Goal: Task Accomplishment & Management: Use online tool/utility

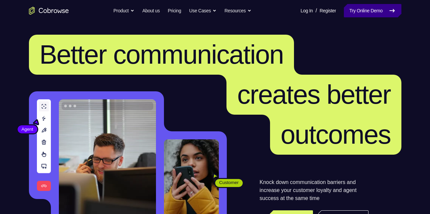
click at [373, 9] on link "Try Online Demo" at bounding box center [372, 10] width 57 height 13
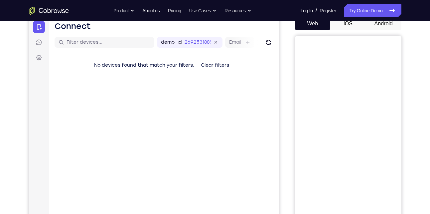
click at [382, 26] on button "Android" at bounding box center [384, 23] width 36 height 13
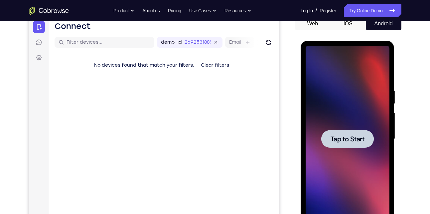
click at [347, 122] on div at bounding box center [348, 139] width 84 height 186
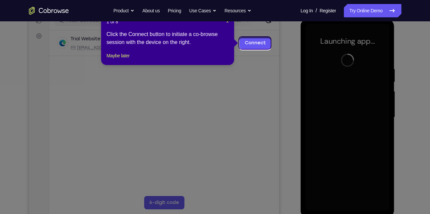
scroll to position [89, 0]
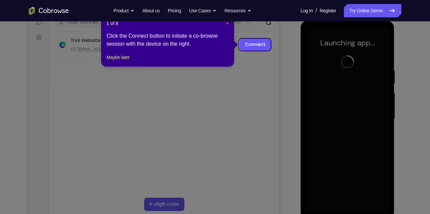
click at [227, 25] on span "×" at bounding box center [227, 23] width 3 height 5
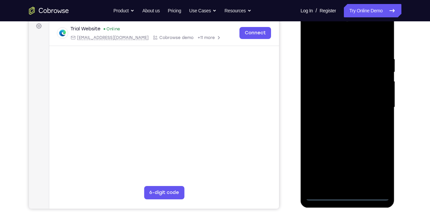
scroll to position [102, 0]
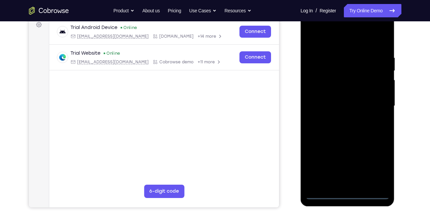
click at [348, 193] on div at bounding box center [348, 106] width 84 height 186
click at [380, 161] on div at bounding box center [348, 106] width 84 height 186
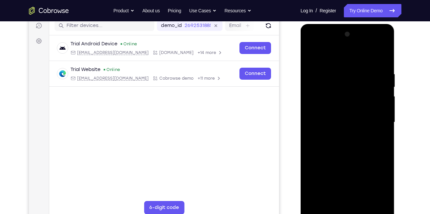
scroll to position [86, 0]
click at [339, 62] on div at bounding box center [348, 122] width 84 height 186
click at [378, 122] on div at bounding box center [348, 122] width 84 height 186
click at [342, 134] on div at bounding box center [348, 122] width 84 height 186
click at [342, 106] on div at bounding box center [348, 122] width 84 height 186
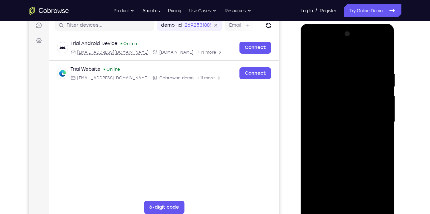
click at [345, 115] on div at bounding box center [348, 122] width 84 height 186
drag, startPoint x: 374, startPoint y: 101, endPoint x: 381, endPoint y: 52, distance: 50.3
click at [381, 52] on div at bounding box center [348, 122] width 84 height 186
click at [348, 105] on div at bounding box center [348, 122] width 84 height 186
click at [364, 196] on div at bounding box center [348, 122] width 84 height 186
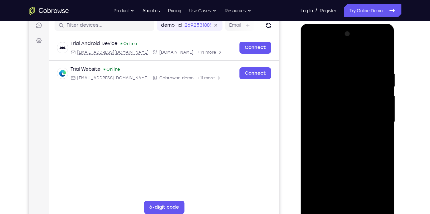
click at [371, 158] on div at bounding box center [348, 122] width 84 height 186
click at [310, 53] on div at bounding box center [348, 122] width 84 height 186
drag, startPoint x: 347, startPoint y: 153, endPoint x: 359, endPoint y: 94, distance: 59.7
click at [359, 94] on div at bounding box center [348, 122] width 84 height 186
click at [357, 165] on div at bounding box center [348, 122] width 84 height 186
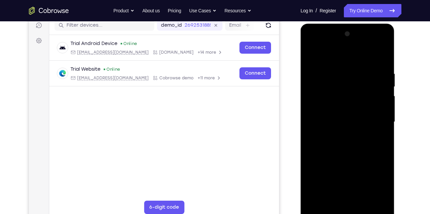
drag, startPoint x: 364, startPoint y: 141, endPoint x: 371, endPoint y: 92, distance: 49.1
click at [371, 92] on div at bounding box center [348, 122] width 84 height 186
drag, startPoint x: 363, startPoint y: 125, endPoint x: 358, endPoint y: 66, distance: 58.7
click at [358, 66] on div at bounding box center [348, 122] width 84 height 186
drag, startPoint x: 363, startPoint y: 151, endPoint x: 363, endPoint y: 75, distance: 75.8
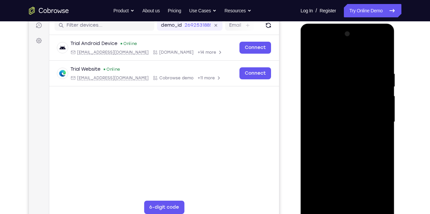
click at [363, 75] on div at bounding box center [348, 122] width 84 height 186
click at [344, 125] on div at bounding box center [348, 122] width 84 height 186
drag, startPoint x: 354, startPoint y: 142, endPoint x: 362, endPoint y: 65, distance: 78.2
click at [362, 65] on div at bounding box center [348, 122] width 84 height 186
click at [363, 202] on div at bounding box center [348, 122] width 84 height 186
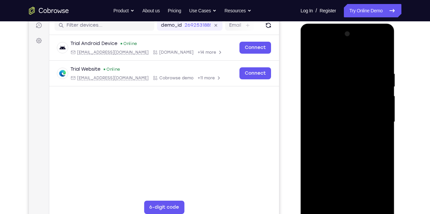
click at [324, 207] on div at bounding box center [348, 122] width 84 height 186
click at [312, 54] on div at bounding box center [348, 122] width 84 height 186
drag, startPoint x: 359, startPoint y: 94, endPoint x: 365, endPoint y: 158, distance: 63.8
click at [365, 158] on div at bounding box center [348, 122] width 84 height 186
click at [337, 67] on div at bounding box center [348, 122] width 84 height 186
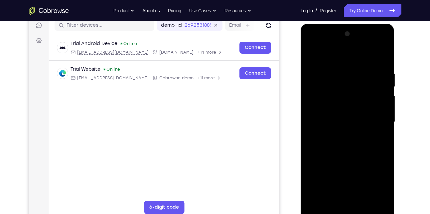
click at [382, 100] on div at bounding box center [348, 122] width 84 height 186
click at [382, 59] on div at bounding box center [348, 122] width 84 height 186
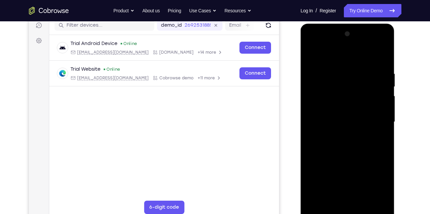
click at [366, 199] on div at bounding box center [348, 122] width 84 height 186
drag, startPoint x: 354, startPoint y: 144, endPoint x: 342, endPoint y: 86, distance: 59.8
click at [342, 86] on div at bounding box center [348, 122] width 84 height 186
click at [312, 53] on div at bounding box center [348, 122] width 84 height 186
click at [362, 198] on div at bounding box center [348, 122] width 84 height 186
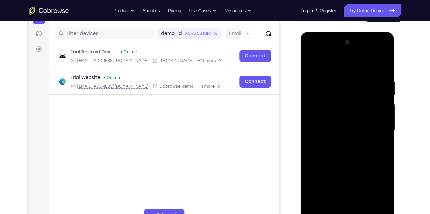
scroll to position [78, 0]
click at [312, 61] on div at bounding box center [348, 130] width 84 height 186
click at [356, 82] on div at bounding box center [348, 130] width 84 height 186
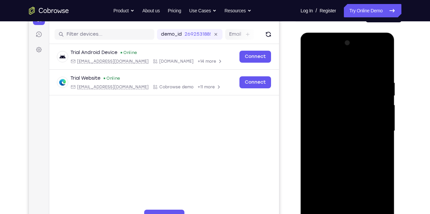
click at [381, 69] on div at bounding box center [348, 131] width 84 height 186
click at [378, 81] on div at bounding box center [348, 131] width 84 height 186
click at [387, 92] on div at bounding box center [348, 131] width 84 height 186
click at [382, 64] on div at bounding box center [348, 131] width 84 height 186
click at [382, 75] on div at bounding box center [348, 131] width 84 height 186
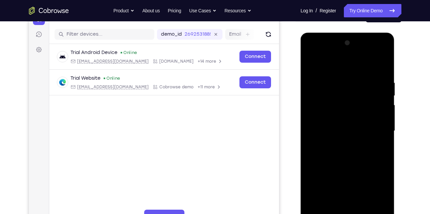
click at [381, 66] on div at bounding box center [348, 131] width 84 height 186
drag, startPoint x: 380, startPoint y: 80, endPoint x: 338, endPoint y: 83, distance: 42.3
click at [338, 83] on div at bounding box center [348, 131] width 84 height 186
click at [360, 79] on div at bounding box center [348, 131] width 84 height 186
drag, startPoint x: 380, startPoint y: 136, endPoint x: 298, endPoint y: 141, distance: 82.3
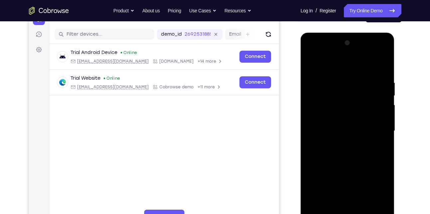
click at [301, 141] on html "Online web based iOS Simulators and Android Emulators. Run iPhone, iPad, Mobile…" at bounding box center [348, 133] width 95 height 200
drag, startPoint x: 383, startPoint y: 167, endPoint x: 308, endPoint y: 166, distance: 75.5
click at [308, 166] on div at bounding box center [348, 131] width 84 height 186
click at [381, 67] on div at bounding box center [348, 131] width 84 height 186
click at [383, 65] on div at bounding box center [348, 131] width 84 height 186
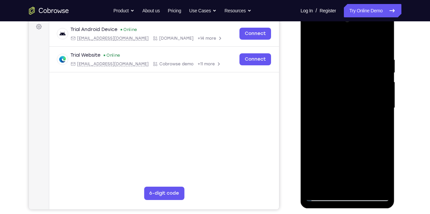
scroll to position [103, 0]
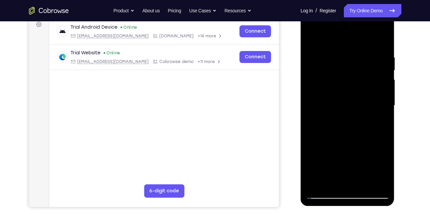
click at [382, 43] on div at bounding box center [348, 105] width 84 height 186
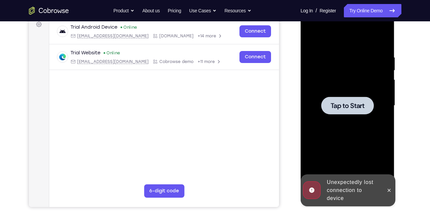
click at [364, 92] on div at bounding box center [348, 105] width 84 height 186
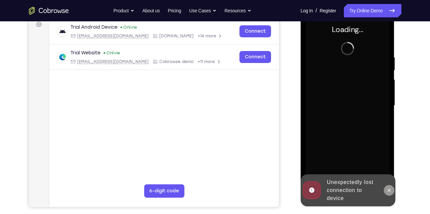
click at [387, 189] on icon at bounding box center [388, 189] width 5 height 5
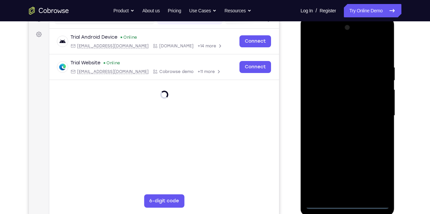
scroll to position [92, 0]
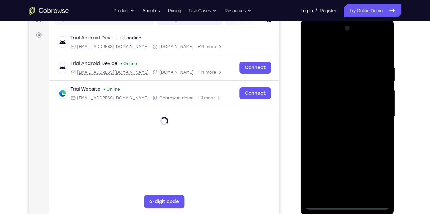
click at [347, 205] on div at bounding box center [348, 116] width 84 height 186
click at [371, 174] on div at bounding box center [348, 116] width 84 height 186
click at [337, 50] on div at bounding box center [348, 116] width 84 height 186
click at [319, 95] on div at bounding box center [348, 116] width 84 height 186
click at [343, 118] on div at bounding box center [348, 116] width 84 height 186
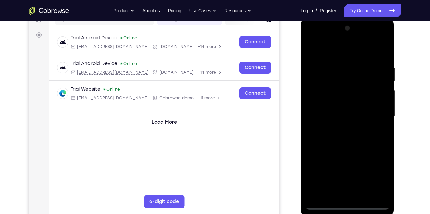
click at [337, 113] on div at bounding box center [348, 116] width 84 height 186
click at [314, 96] on div at bounding box center [348, 116] width 84 height 186
click at [386, 182] on div at bounding box center [348, 116] width 84 height 186
click at [372, 183] on div at bounding box center [348, 116] width 84 height 186
click at [334, 112] on div at bounding box center [348, 116] width 84 height 186
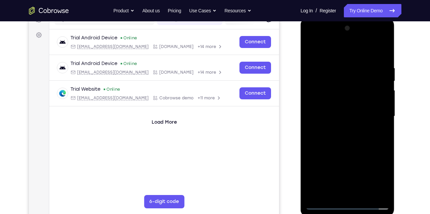
click at [363, 122] on div at bounding box center [348, 116] width 84 height 186
drag, startPoint x: 355, startPoint y: 54, endPoint x: 353, endPoint y: 24, distance: 30.1
click at [353, 24] on div at bounding box center [348, 116] width 84 height 186
click at [357, 149] on div at bounding box center [348, 116] width 84 height 186
click at [349, 100] on div at bounding box center [348, 116] width 84 height 186
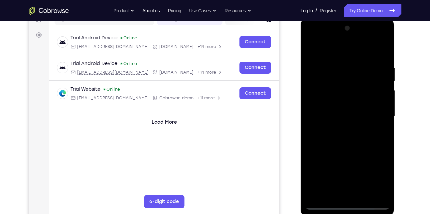
click at [378, 96] on div at bounding box center [348, 116] width 84 height 186
click at [333, 105] on div at bounding box center [348, 116] width 84 height 186
click at [350, 154] on div at bounding box center [348, 116] width 84 height 186
click at [329, 100] on div at bounding box center [348, 116] width 84 height 186
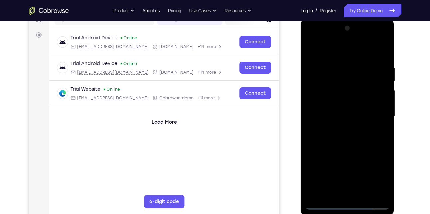
click at [329, 100] on div at bounding box center [348, 116] width 84 height 186
drag, startPoint x: 351, startPoint y: 147, endPoint x: 351, endPoint y: 85, distance: 62.2
click at [351, 85] on div at bounding box center [348, 116] width 84 height 186
click at [363, 194] on div at bounding box center [348, 116] width 84 height 186
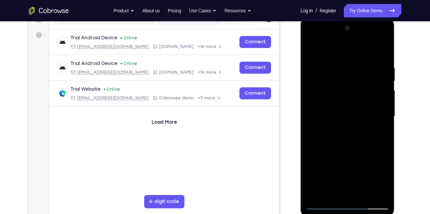
click at [334, 101] on div at bounding box center [348, 116] width 84 height 186
click at [321, 179] on div at bounding box center [348, 116] width 84 height 186
click at [337, 179] on div at bounding box center [348, 116] width 84 height 186
click at [317, 157] on div at bounding box center [348, 116] width 84 height 186
click at [339, 131] on div at bounding box center [348, 116] width 84 height 186
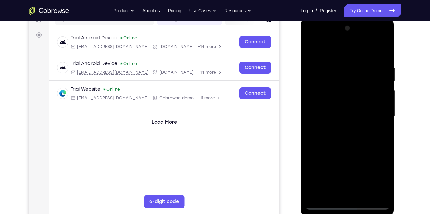
click at [342, 105] on div at bounding box center [348, 116] width 84 height 186
drag, startPoint x: 375, startPoint y: 135, endPoint x: 355, endPoint y: 184, distance: 52.5
click at [355, 184] on div at bounding box center [348, 116] width 84 height 186
click at [371, 59] on div at bounding box center [348, 116] width 84 height 186
drag, startPoint x: 358, startPoint y: 159, endPoint x: 356, endPoint y: 214, distance: 54.6
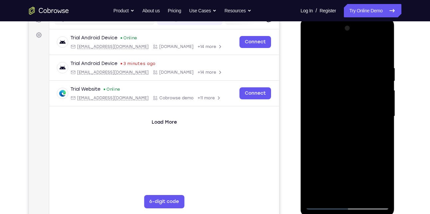
click at [356, 213] on div at bounding box center [348, 117] width 94 height 198
click at [343, 80] on div at bounding box center [348, 116] width 84 height 186
click at [345, 98] on div at bounding box center [348, 116] width 84 height 186
click at [344, 107] on div at bounding box center [348, 116] width 84 height 186
drag, startPoint x: 352, startPoint y: 140, endPoint x: 343, endPoint y: 191, distance: 51.1
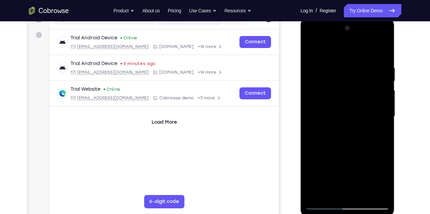
click at [343, 191] on div at bounding box center [348, 116] width 84 height 186
click at [331, 104] on div at bounding box center [348, 116] width 84 height 186
click at [344, 179] on div at bounding box center [348, 116] width 84 height 186
click at [321, 68] on div at bounding box center [348, 116] width 84 height 186
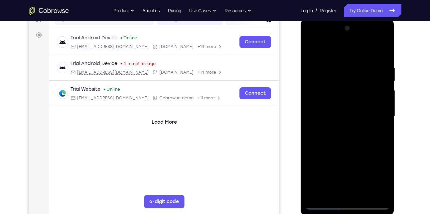
click at [316, 190] on div at bounding box center [348, 116] width 84 height 186
click at [326, 202] on div at bounding box center [348, 116] width 84 height 186
drag, startPoint x: 343, startPoint y: 140, endPoint x: 357, endPoint y: 230, distance: 91.9
click at [357, 213] on html "Online web based iOS Simulators and Android Emulators. Run iPhone, iPad, Mobile…" at bounding box center [348, 118] width 95 height 200
click at [333, 89] on div at bounding box center [348, 116] width 84 height 186
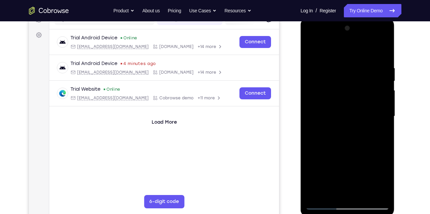
click at [309, 49] on div at bounding box center [348, 116] width 84 height 186
click at [324, 208] on div at bounding box center [348, 116] width 84 height 186
click at [345, 120] on div at bounding box center [348, 116] width 84 height 186
drag, startPoint x: 353, startPoint y: 128, endPoint x: 350, endPoint y: 90, distance: 38.4
click at [350, 90] on div at bounding box center [348, 116] width 84 height 186
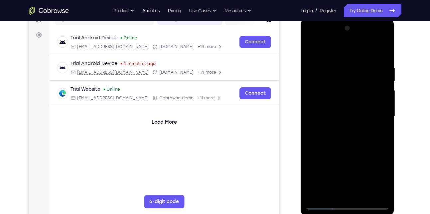
drag, startPoint x: 359, startPoint y: 170, endPoint x: 362, endPoint y: 101, distance: 68.2
click at [362, 101] on div at bounding box center [348, 116] width 84 height 186
drag, startPoint x: 319, startPoint y: 150, endPoint x: 346, endPoint y: 71, distance: 83.7
click at [346, 71] on div at bounding box center [348, 116] width 84 height 186
drag, startPoint x: 318, startPoint y: 178, endPoint x: 325, endPoint y: 139, distance: 39.6
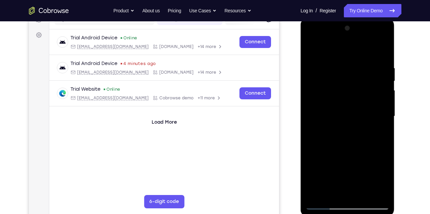
click at [325, 139] on div at bounding box center [348, 116] width 84 height 186
click at [320, 114] on div at bounding box center [348, 116] width 84 height 186
drag, startPoint x: 333, startPoint y: 174, endPoint x: 331, endPoint y: 196, distance: 22.4
click at [331, 196] on div at bounding box center [348, 116] width 84 height 186
click at [325, 205] on div at bounding box center [348, 116] width 84 height 186
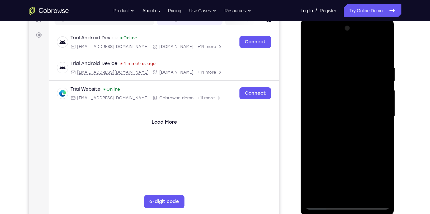
drag, startPoint x: 318, startPoint y: 154, endPoint x: 320, endPoint y: 118, distance: 35.6
click at [320, 118] on div at bounding box center [348, 116] width 84 height 186
click at [312, 175] on div at bounding box center [348, 116] width 84 height 186
click at [323, 203] on div at bounding box center [348, 116] width 84 height 186
drag, startPoint x: 333, startPoint y: 160, endPoint x: 333, endPoint y: 188, distance: 28.6
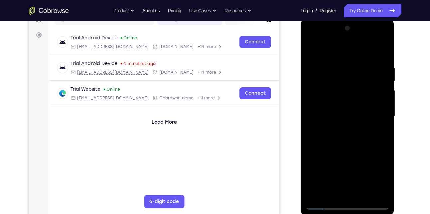
click at [333, 188] on div at bounding box center [348, 116] width 84 height 186
click at [316, 112] on div at bounding box center [348, 116] width 84 height 186
click at [309, 50] on div at bounding box center [348, 116] width 84 height 186
click at [317, 143] on div at bounding box center [348, 116] width 84 height 186
click at [323, 202] on div at bounding box center [348, 116] width 84 height 186
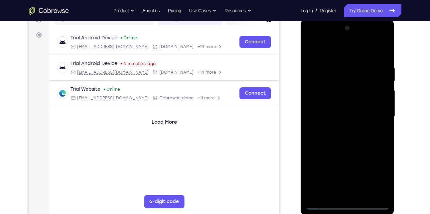
click at [323, 203] on div at bounding box center [348, 116] width 84 height 186
drag, startPoint x: 331, startPoint y: 174, endPoint x: 345, endPoint y: 35, distance: 139.7
click at [345, 35] on div at bounding box center [348, 116] width 84 height 186
drag, startPoint x: 317, startPoint y: 162, endPoint x: 324, endPoint y: 89, distance: 73.5
click at [324, 89] on div at bounding box center [348, 116] width 84 height 186
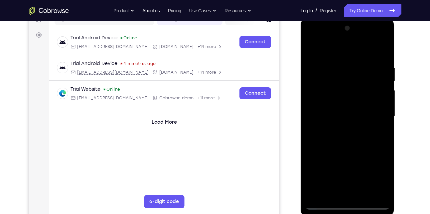
click at [321, 200] on div at bounding box center [348, 116] width 84 height 186
click at [324, 206] on div at bounding box center [348, 116] width 84 height 186
click at [314, 50] on div at bounding box center [348, 116] width 84 height 186
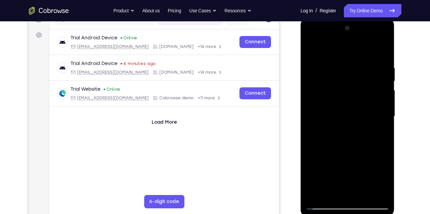
drag, startPoint x: 338, startPoint y: 144, endPoint x: 345, endPoint y: 58, distance: 86.5
click at [345, 58] on div at bounding box center [348, 116] width 84 height 186
drag, startPoint x: 346, startPoint y: 136, endPoint x: 349, endPoint y: 53, distance: 83.9
click at [349, 53] on div at bounding box center [348, 116] width 84 height 186
drag, startPoint x: 353, startPoint y: 153, endPoint x: 361, endPoint y: 63, distance: 90.9
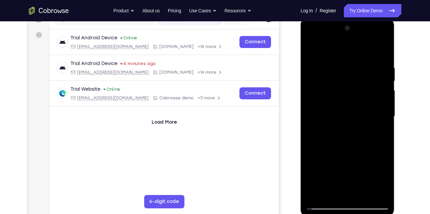
click at [361, 63] on div at bounding box center [348, 116] width 84 height 186
drag, startPoint x: 361, startPoint y: 136, endPoint x: 376, endPoint y: 45, distance: 92.6
click at [376, 45] on div at bounding box center [348, 116] width 84 height 186
drag, startPoint x: 366, startPoint y: 157, endPoint x: 381, endPoint y: 58, distance: 100.1
click at [381, 58] on div at bounding box center [348, 116] width 84 height 186
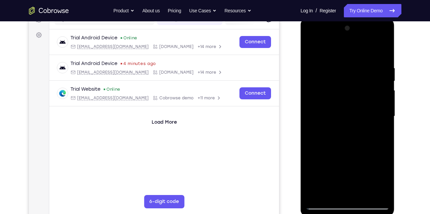
drag, startPoint x: 353, startPoint y: 158, endPoint x: 370, endPoint y: 89, distance: 70.3
click at [370, 89] on div at bounding box center [348, 116] width 84 height 186
drag, startPoint x: 351, startPoint y: 161, endPoint x: 366, endPoint y: 70, distance: 92.6
click at [366, 70] on div at bounding box center [348, 116] width 84 height 186
drag, startPoint x: 353, startPoint y: 172, endPoint x: 376, endPoint y: 49, distance: 125.2
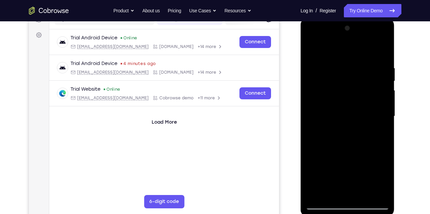
click at [376, 49] on div at bounding box center [348, 116] width 84 height 186
